Goal: Task Accomplishment & Management: Complete application form

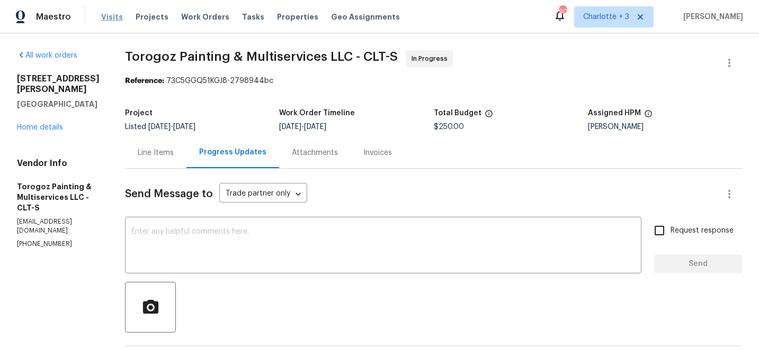
click at [110, 14] on span "Visits" at bounding box center [112, 17] width 22 height 11
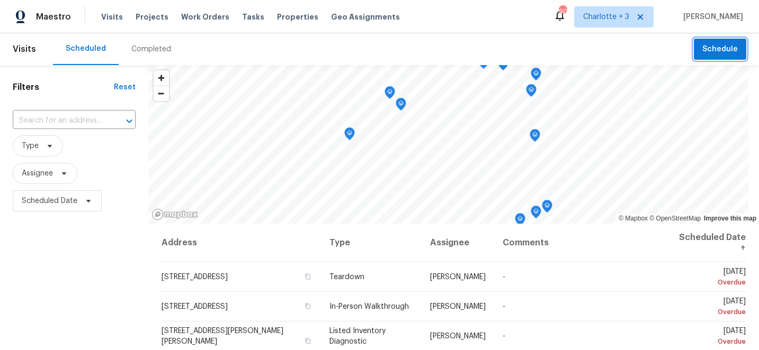
click at [722, 50] on span "Schedule" at bounding box center [719, 49] width 35 height 13
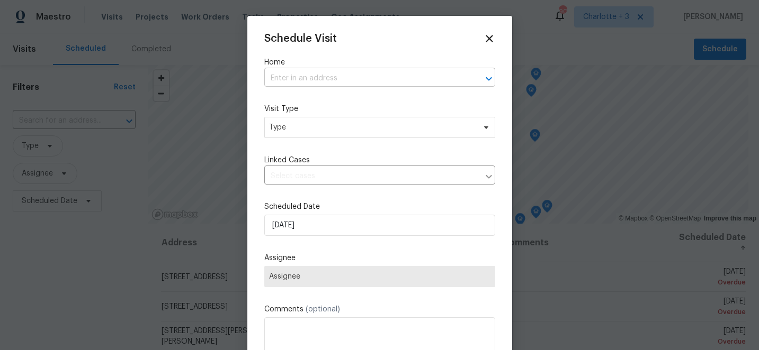
click at [301, 83] on input "text" at bounding box center [364, 78] width 201 height 16
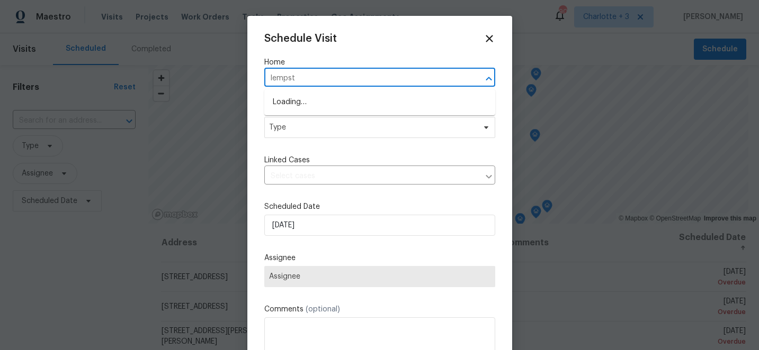
type input "lempste"
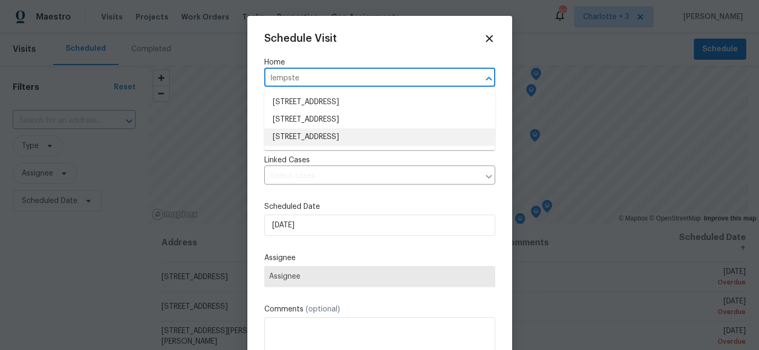
click at [314, 140] on li "[STREET_ADDRESS]" at bounding box center [379, 137] width 231 height 17
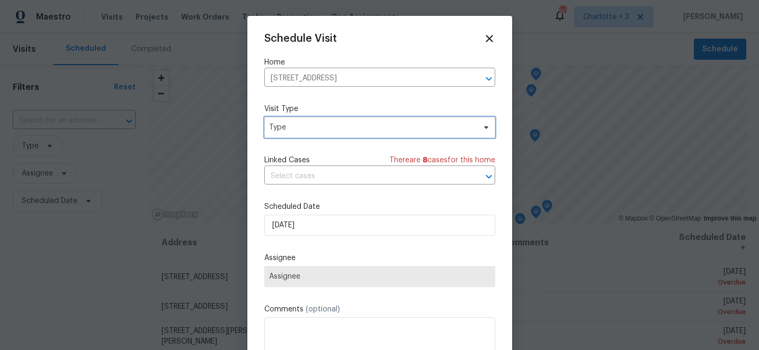
click at [309, 137] on span "Type" at bounding box center [379, 127] width 231 height 21
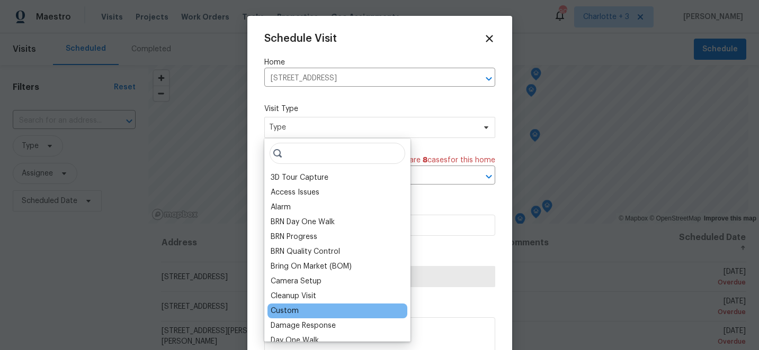
click at [286, 312] on div "Custom" at bounding box center [285, 311] width 28 height 11
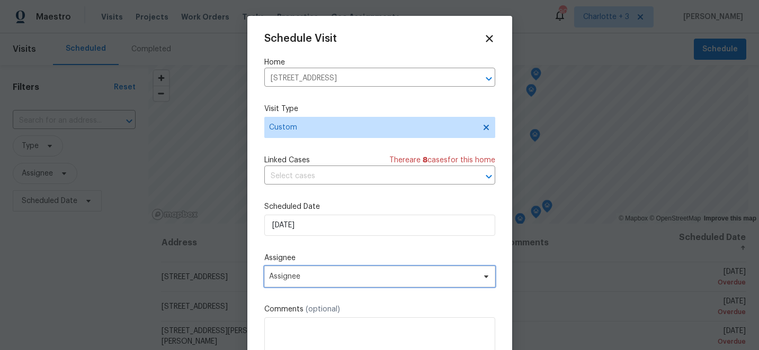
click at [320, 284] on span "Assignee" at bounding box center [379, 276] width 231 height 21
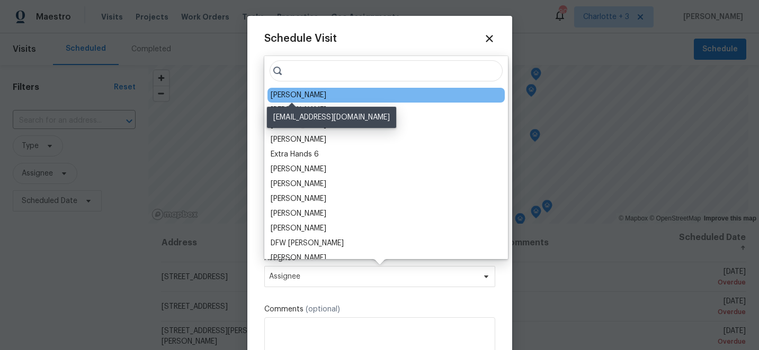
click at [300, 94] on div "[PERSON_NAME]" at bounding box center [299, 95] width 56 height 11
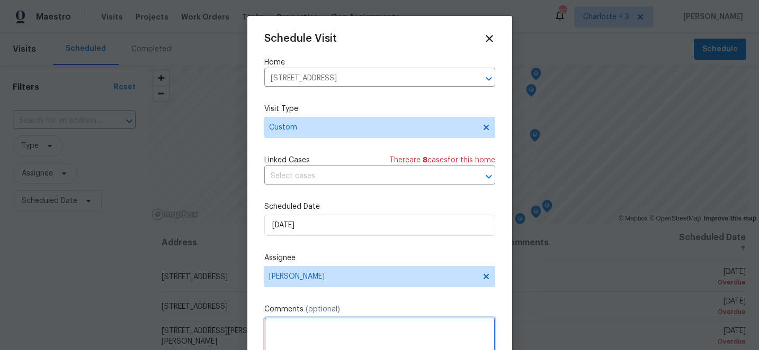
click at [303, 323] on textarea at bounding box center [379, 339] width 231 height 42
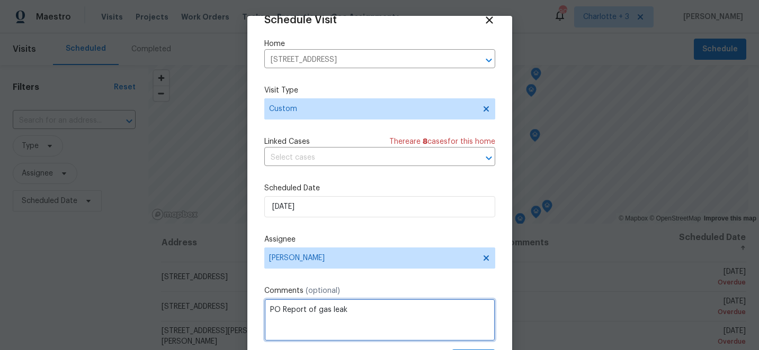
scroll to position [52, 0]
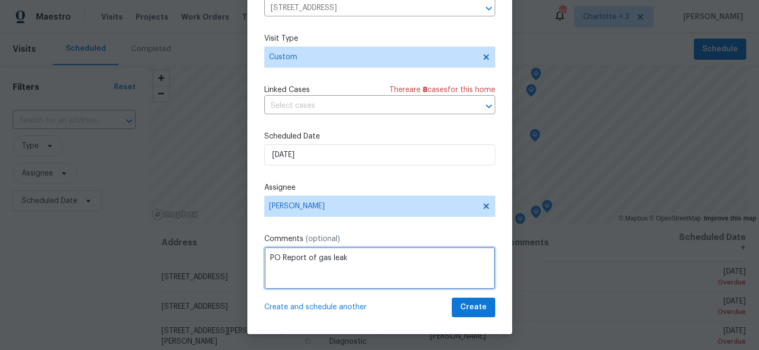
type textarea "PO Report of gas leak"
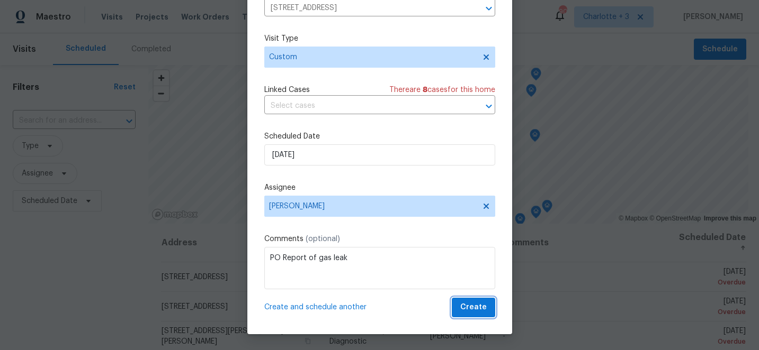
click at [484, 307] on span "Create" at bounding box center [473, 307] width 26 height 13
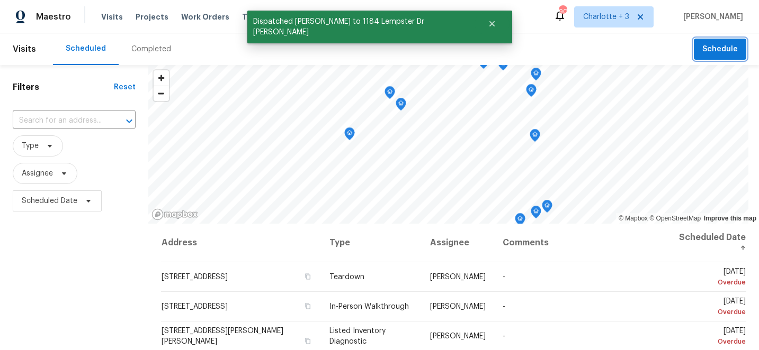
scroll to position [0, 0]
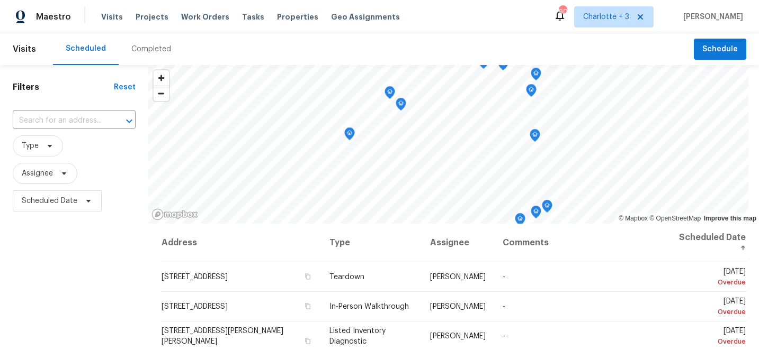
click at [292, 43] on div "Scheduled Completed" at bounding box center [373, 49] width 641 height 32
click at [144, 17] on span "Projects" at bounding box center [152, 17] width 33 height 11
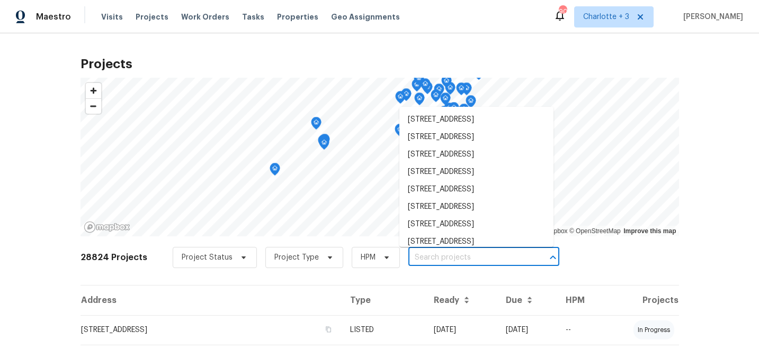
click at [415, 258] on input "text" at bounding box center [468, 258] width 121 height 16
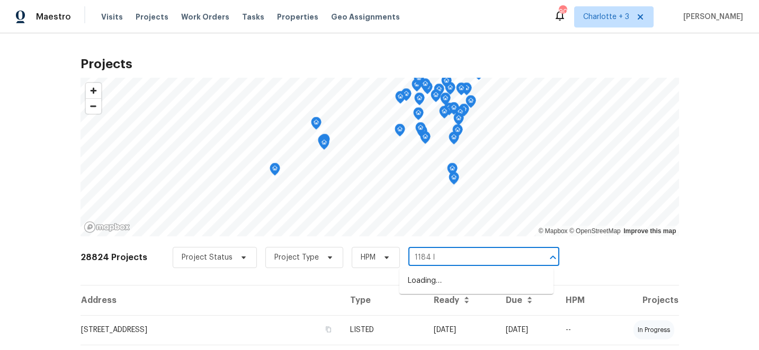
type input "1184 le"
click at [451, 280] on li "[STREET_ADDRESS]" at bounding box center [476, 281] width 154 height 17
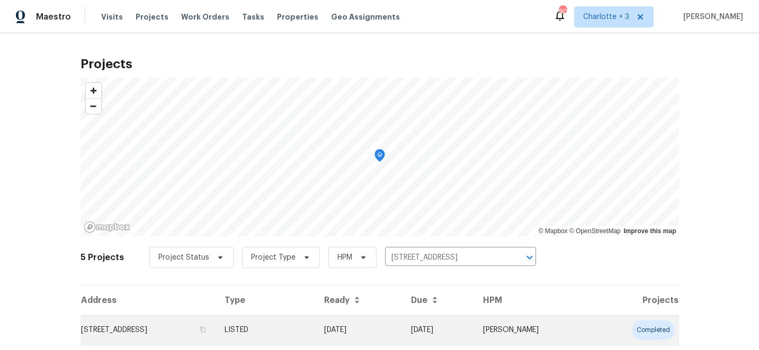
click at [402, 326] on td "08/08/25" at bounding box center [359, 331] width 86 height 30
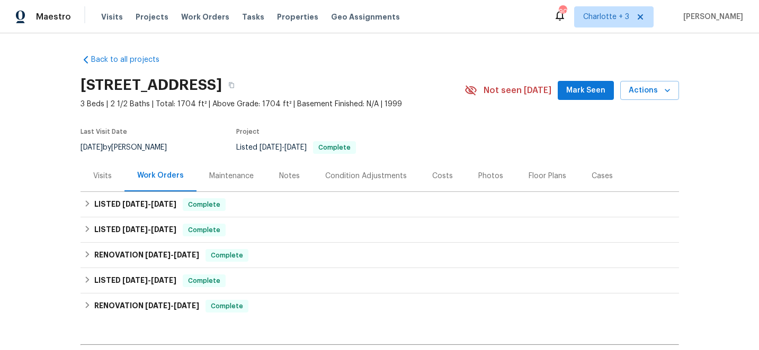
scroll to position [131, 0]
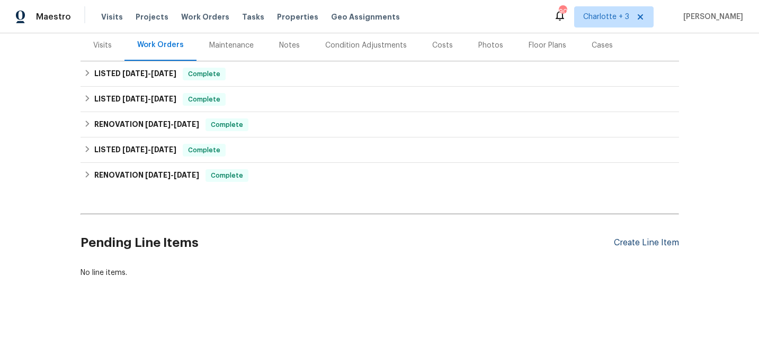
click at [649, 241] on div "Create Line Item" at bounding box center [646, 243] width 65 height 10
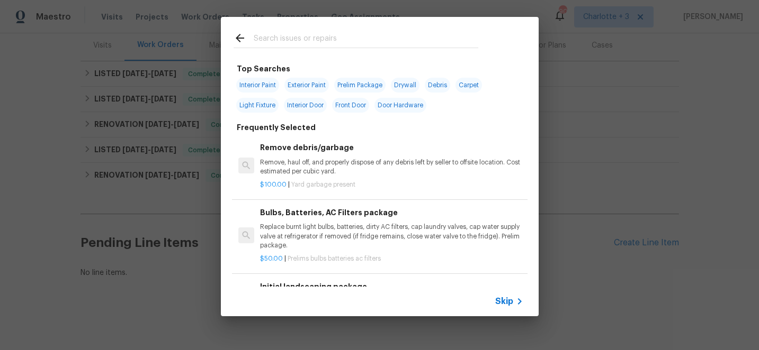
click at [275, 37] on input "text" at bounding box center [366, 40] width 224 height 16
type input "h"
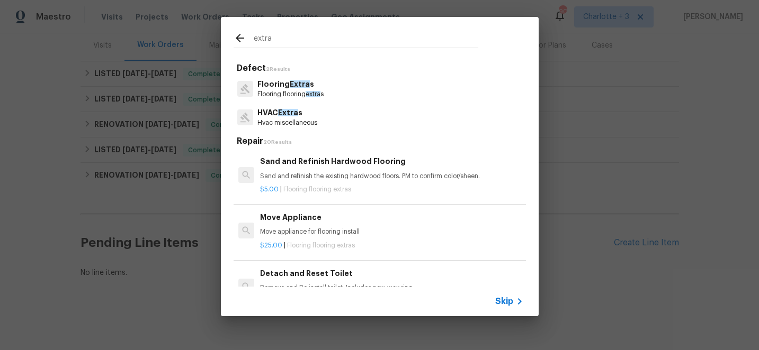
type input "extra"
click at [290, 116] on span "Extra" at bounding box center [288, 112] width 20 height 7
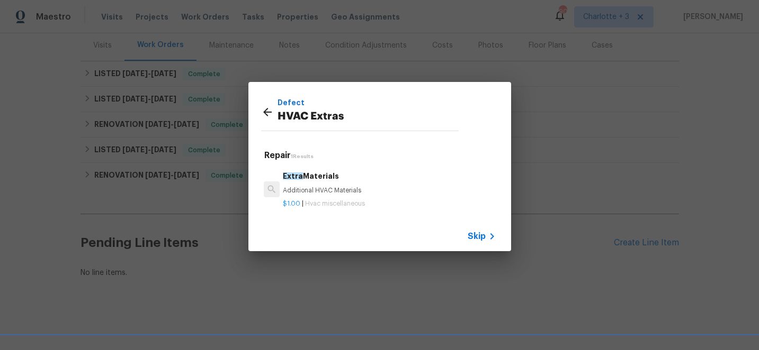
click at [315, 181] on h6 "Extra Materials" at bounding box center [389, 176] width 212 height 12
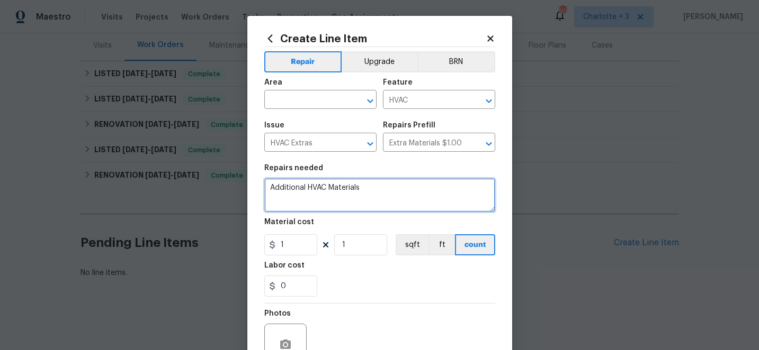
drag, startPoint x: 366, startPoint y: 189, endPoint x: 261, endPoint y: 185, distance: 104.9
click at [261, 185] on div "Create Line Item Repair Upgrade BRN Area ​ Feature HVAC ​ Issue HVAC Extras ​ R…" at bounding box center [379, 228] width 265 height 424
click at [276, 192] on textarea "INspector reported smell of gas in attic when he inspected the home. I" at bounding box center [379, 195] width 231 height 34
click at [305, 200] on textarea "Inspector reported smell of gas in attic when he inspected the home. I" at bounding box center [379, 195] width 231 height 34
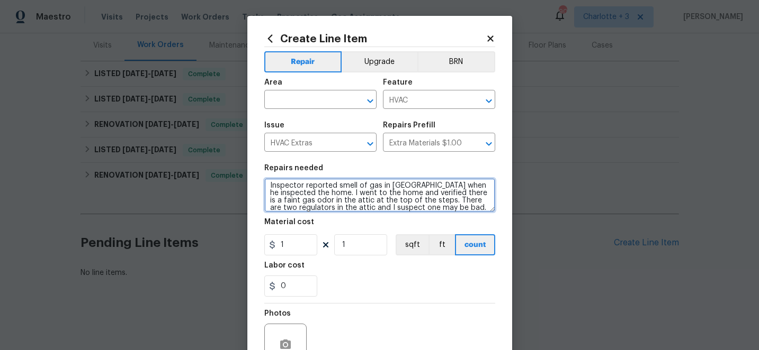
scroll to position [10, 0]
click at [340, 210] on textarea "Inspector reported smell of gas in attic when he inspected the home. I went to …" at bounding box center [379, 195] width 231 height 34
type textarea "Inspector reported smell of gas in attic when he inspected the home. I went to …"
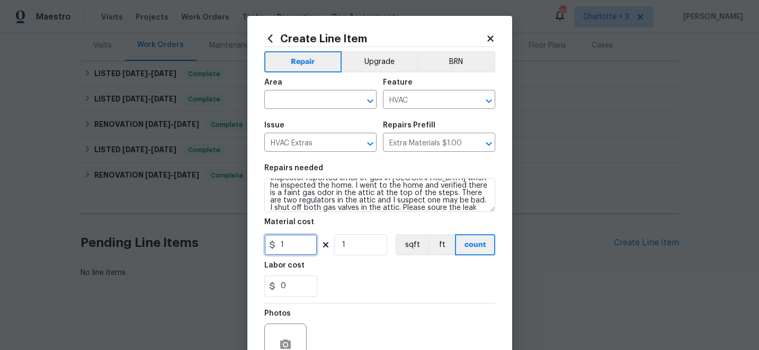
click at [305, 245] on input "1" at bounding box center [290, 245] width 53 height 21
type input "150"
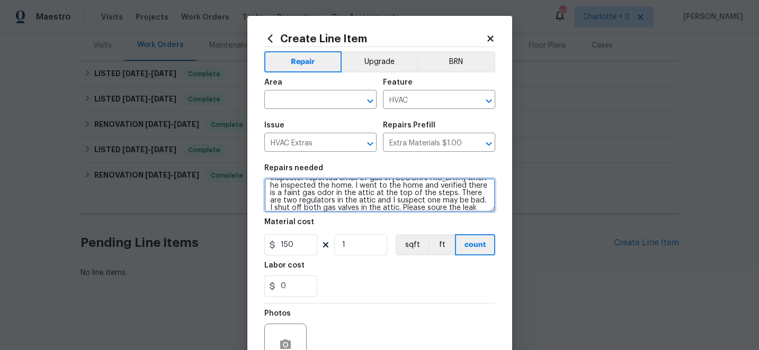
click at [374, 210] on textarea "Inspector reported smell of gas in attic when he inspected the home. I went to …" at bounding box center [379, 195] width 231 height 34
type textarea "Inspector reported smell of gas in attic when he inspected the home. I went to …"
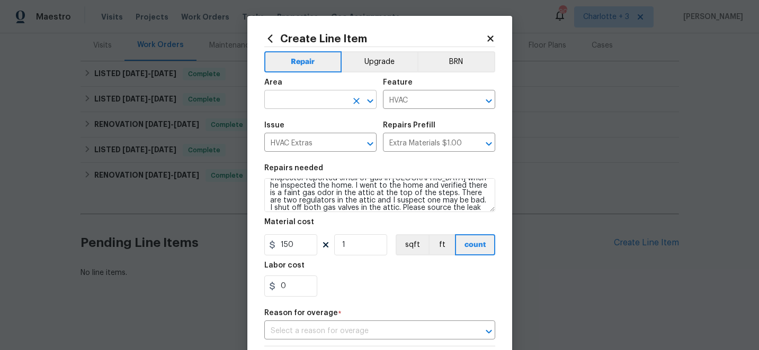
click at [317, 102] on input "text" at bounding box center [305, 101] width 83 height 16
type input "h"
click at [316, 120] on li "Attic" at bounding box center [320, 124] width 112 height 17
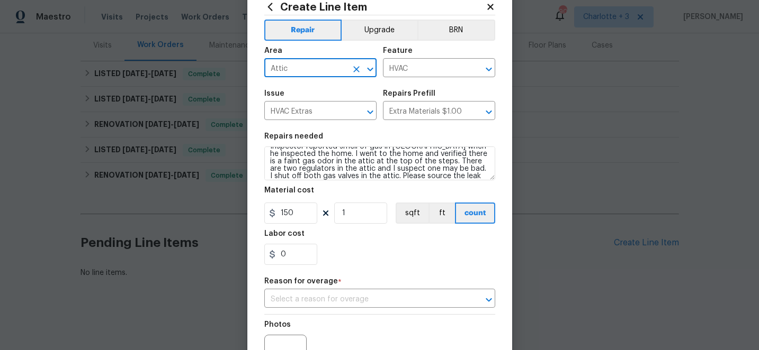
scroll to position [46, 0]
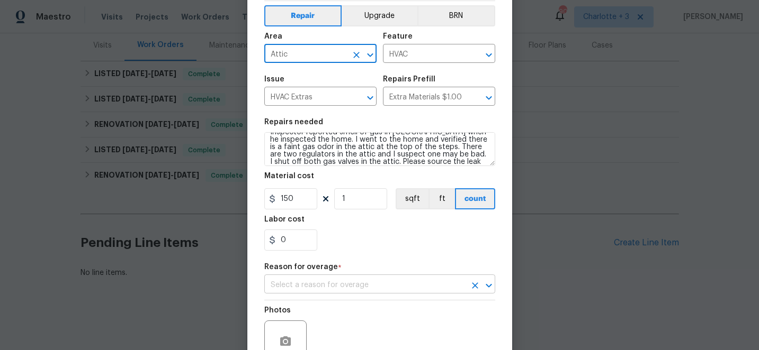
type input "Attic"
click at [327, 287] on input "text" at bounding box center [364, 285] width 201 height 16
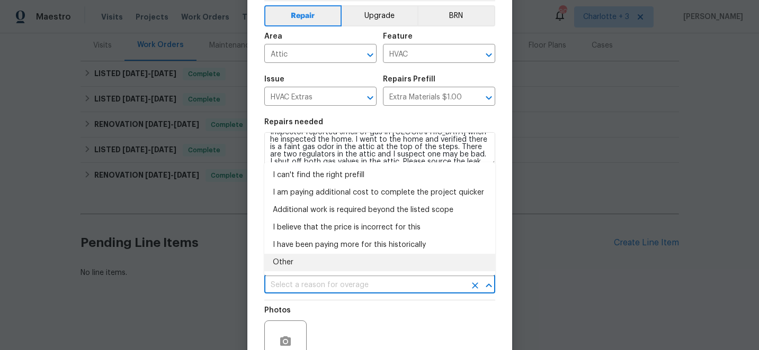
click at [299, 269] on li "Other" at bounding box center [379, 262] width 231 height 17
type input "Other"
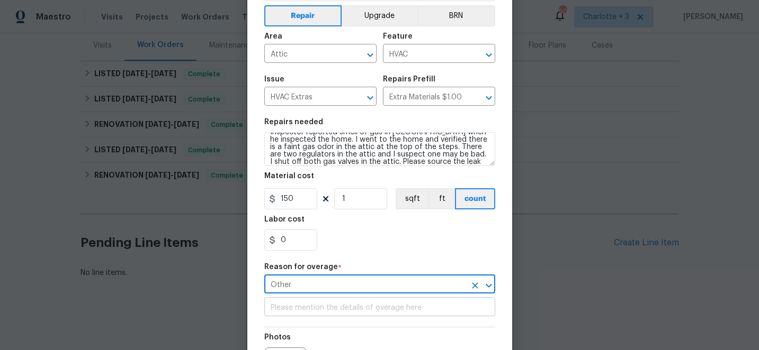
click at [310, 305] on input "text" at bounding box center [379, 308] width 231 height 16
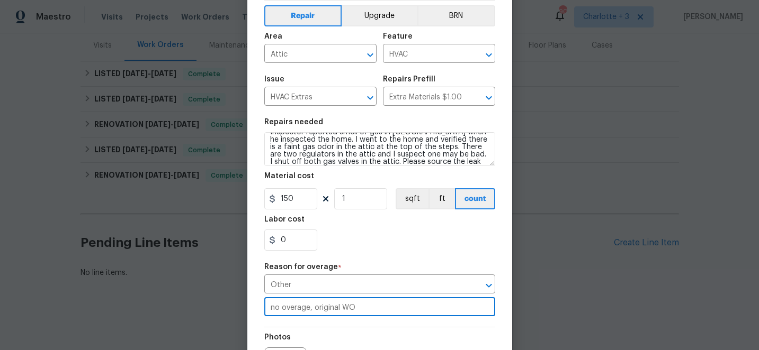
scroll to position [176, 0]
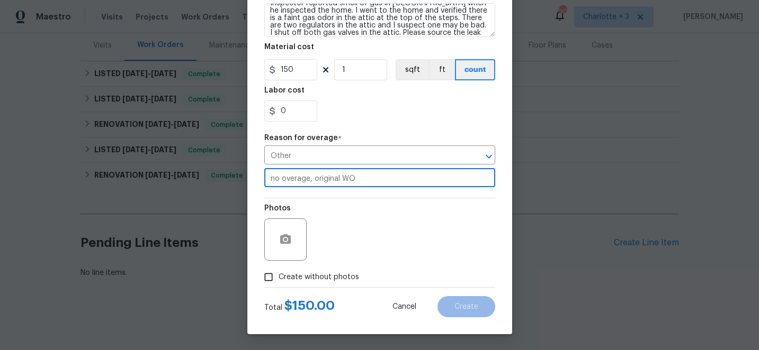
type input "no overage, original WO"
click at [270, 278] on input "Create without photos" at bounding box center [268, 277] width 20 height 20
checkbox input "true"
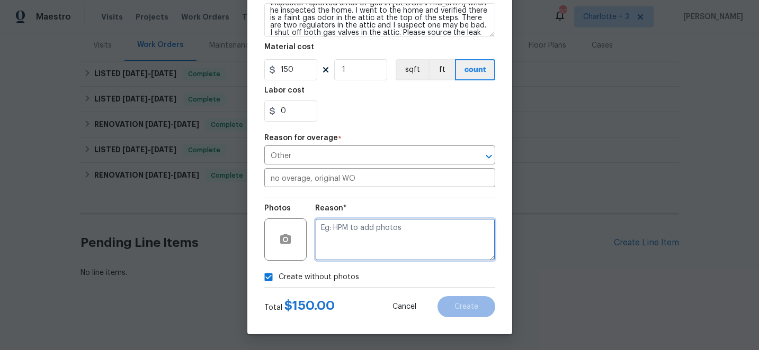
click at [359, 240] on textarea at bounding box center [405, 240] width 180 height 42
type textarea "edit"
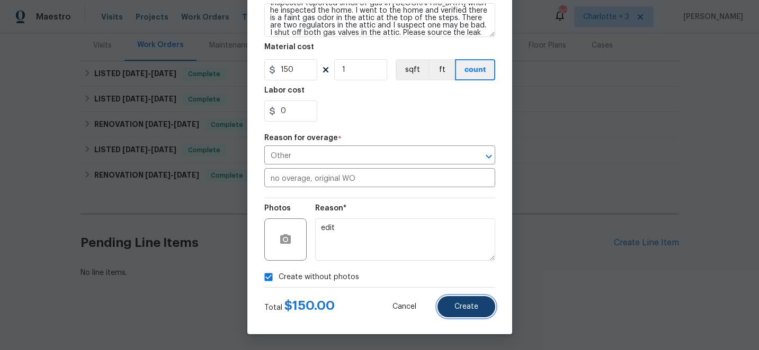
click at [480, 309] on button "Create" at bounding box center [466, 306] width 58 height 21
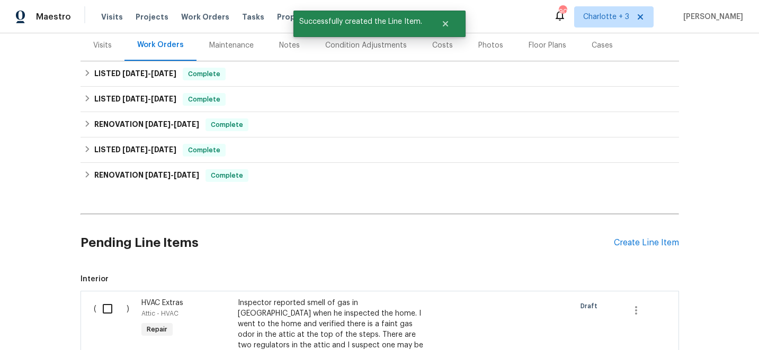
click at [111, 309] on input "checkbox" at bounding box center [111, 309] width 30 height 22
checkbox input "true"
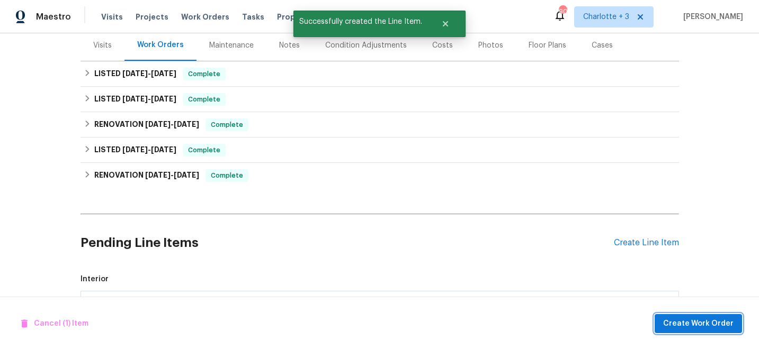
click at [718, 323] on span "Create Work Order" at bounding box center [698, 324] width 70 height 13
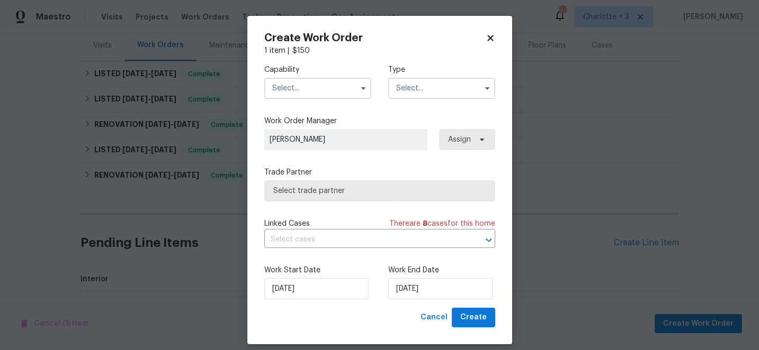
click at [334, 92] on input "text" at bounding box center [317, 88] width 107 height 21
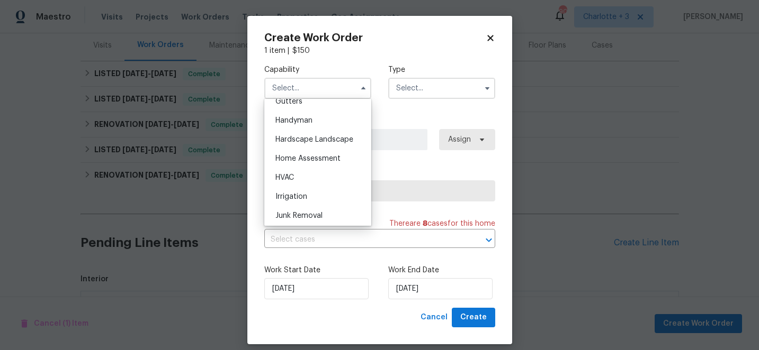
scroll to position [578, 0]
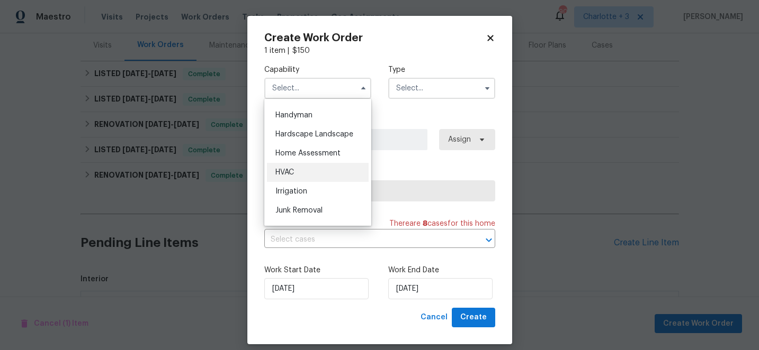
click at [292, 170] on span "HVAC" at bounding box center [284, 172] width 19 height 7
type input "HVAC"
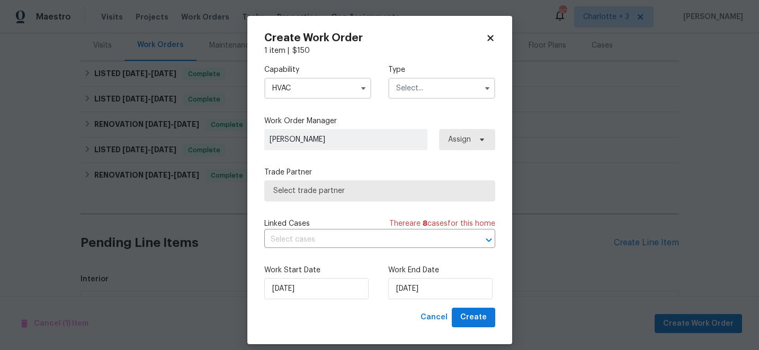
click at [410, 90] on input "text" at bounding box center [441, 88] width 107 height 21
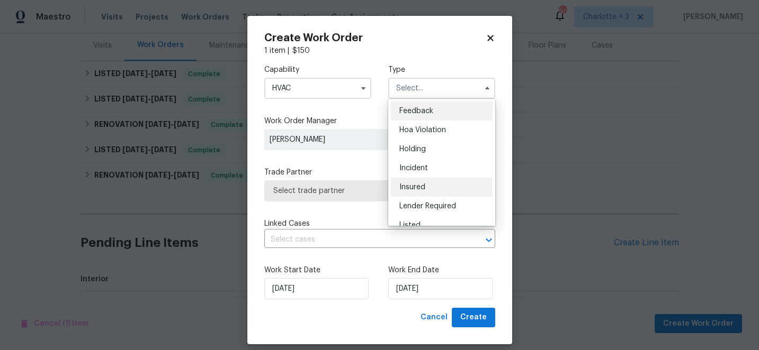
scroll to position [27, 0]
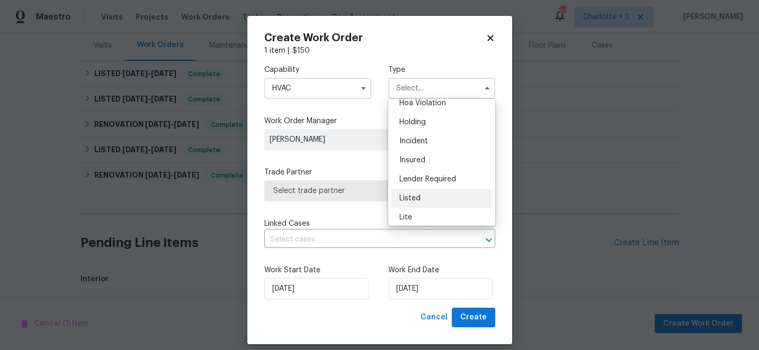
click at [417, 195] on span "Listed" at bounding box center [409, 198] width 21 height 7
type input "Listed"
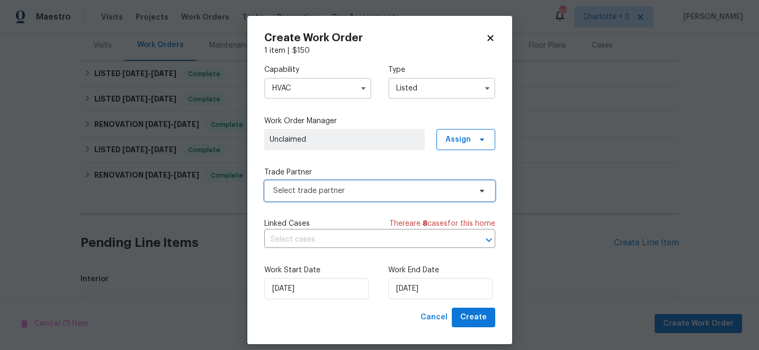
click at [380, 199] on span "Select trade partner" at bounding box center [379, 191] width 231 height 21
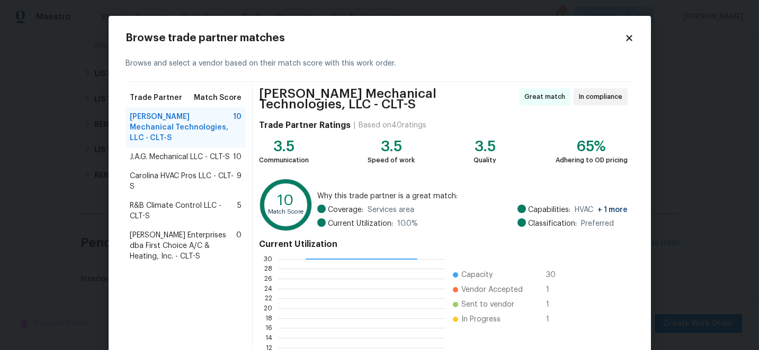
scroll to position [121, 0]
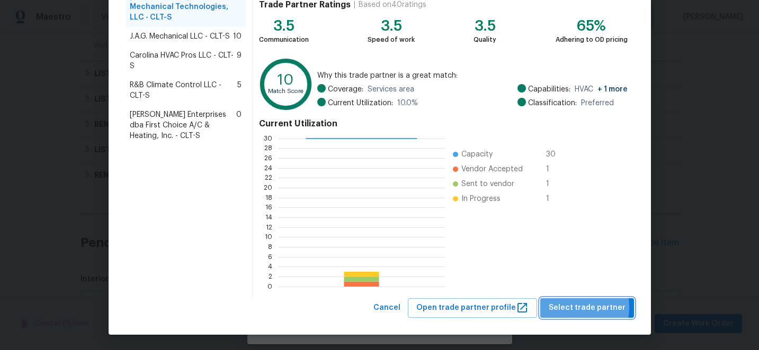
click at [571, 308] on span "Select trade partner" at bounding box center [587, 308] width 77 height 13
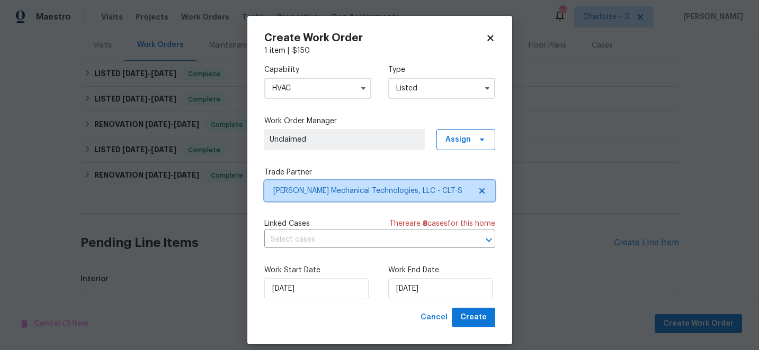
scroll to position [0, 0]
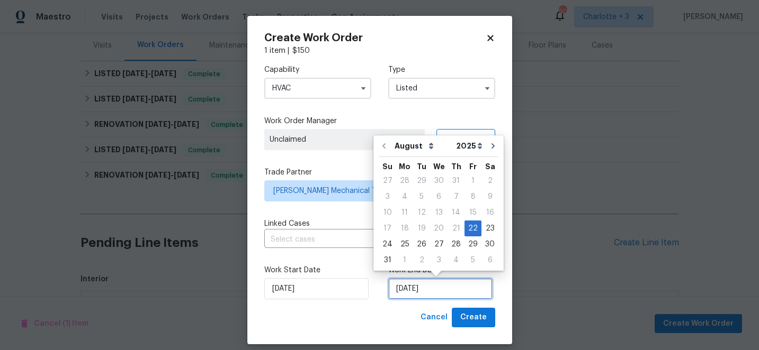
click at [451, 291] on input "[DATE]" at bounding box center [440, 288] width 104 height 21
click at [404, 242] on div "25" at bounding box center [404, 244] width 17 height 15
type input "[DATE]"
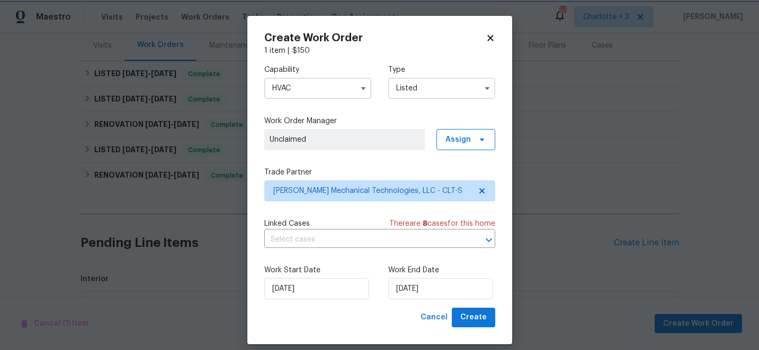
scroll to position [10, 0]
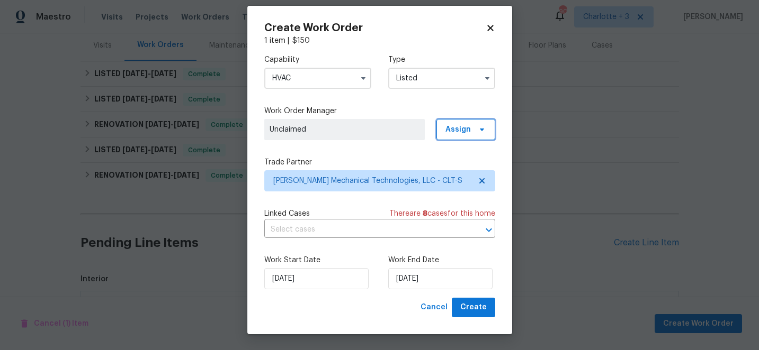
click at [453, 127] on span "Assign" at bounding box center [457, 129] width 25 height 11
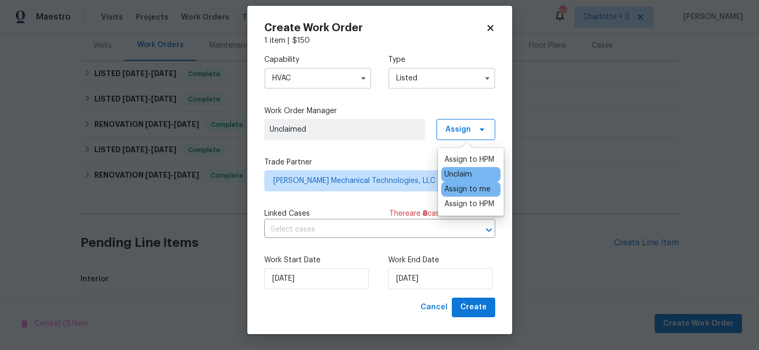
click at [471, 191] on div "Assign to me" at bounding box center [467, 189] width 46 height 11
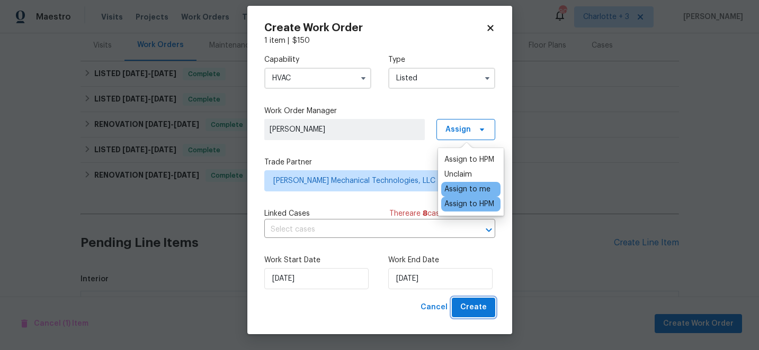
click at [475, 315] on button "Create" at bounding box center [473, 308] width 43 height 20
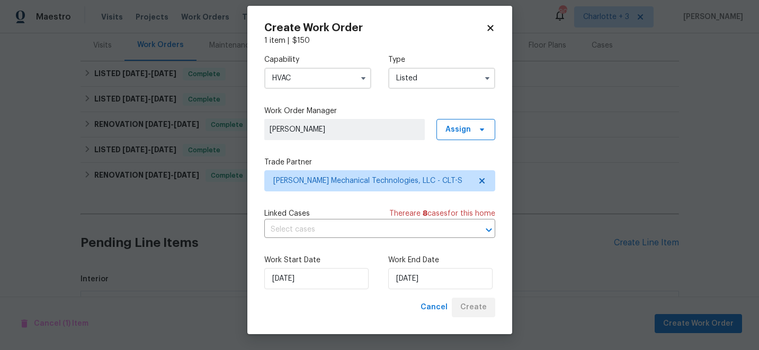
checkbox input "false"
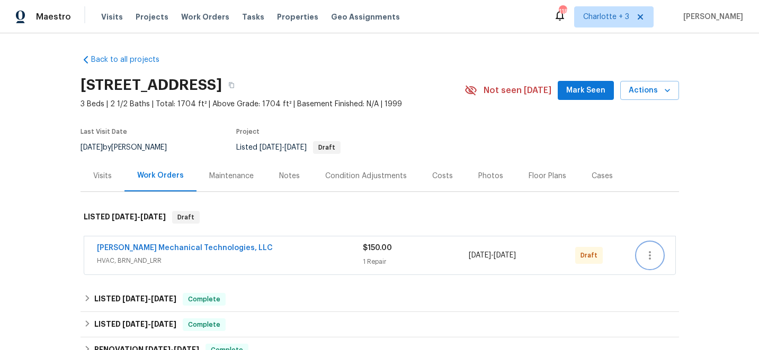
click at [646, 250] on icon "button" at bounding box center [649, 255] width 13 height 13
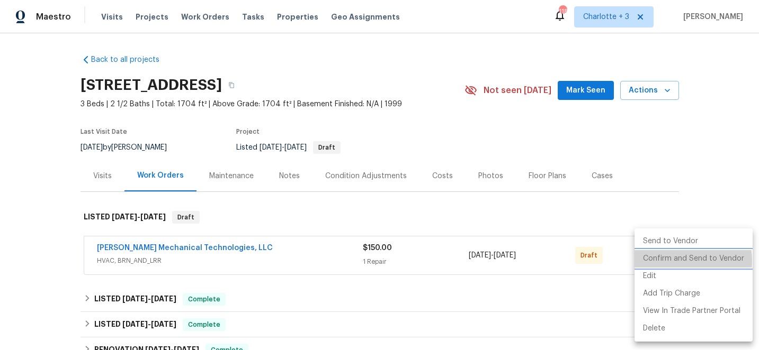
click at [668, 262] on li "Confirm and Send to Vendor" at bounding box center [693, 258] width 118 height 17
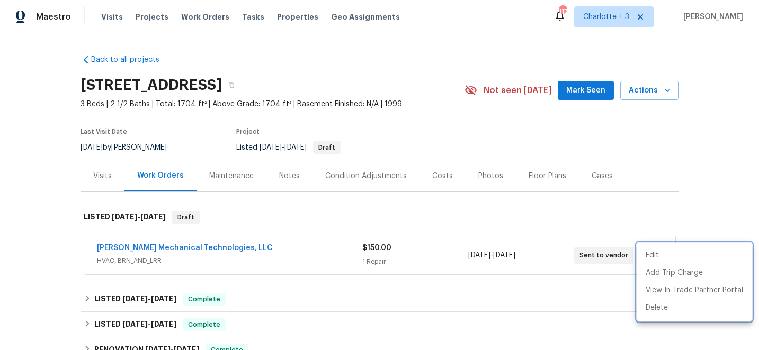
click at [145, 14] on div at bounding box center [379, 175] width 759 height 350
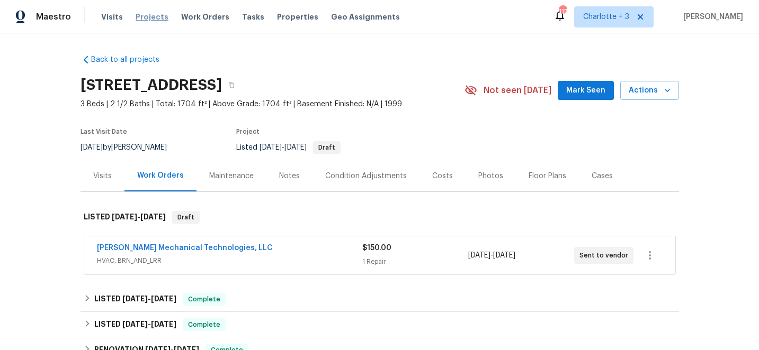
click at [146, 14] on span "Projects" at bounding box center [152, 17] width 33 height 11
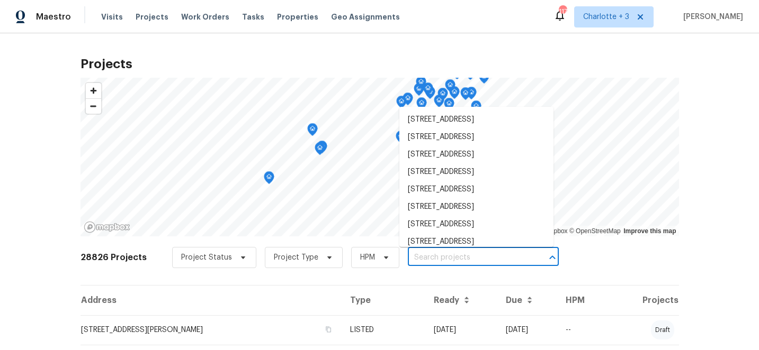
click at [408, 257] on input "text" at bounding box center [468, 258] width 121 height 16
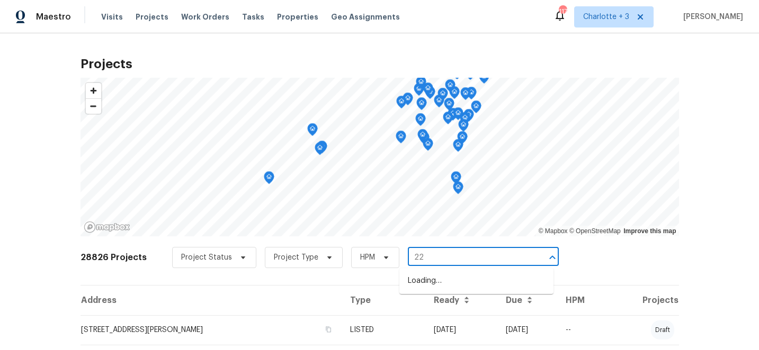
type input "2"
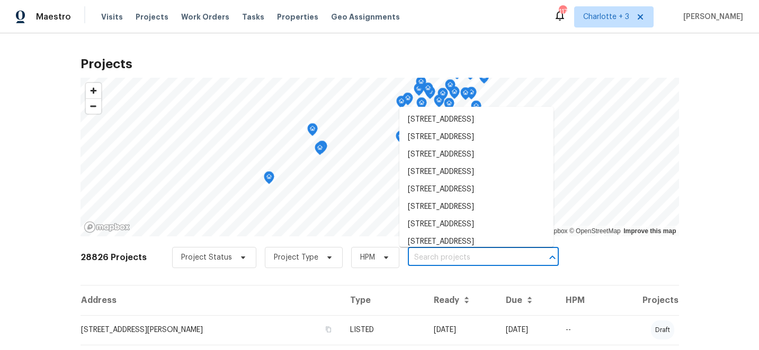
click at [406, 60] on h2 "Projects" at bounding box center [379, 64] width 598 height 11
